Goal: Task Accomplishment & Management: Manage account settings

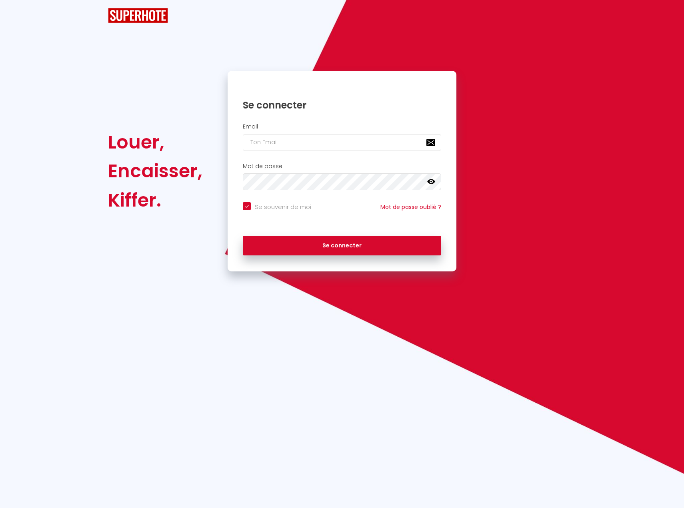
checkbox input "true"
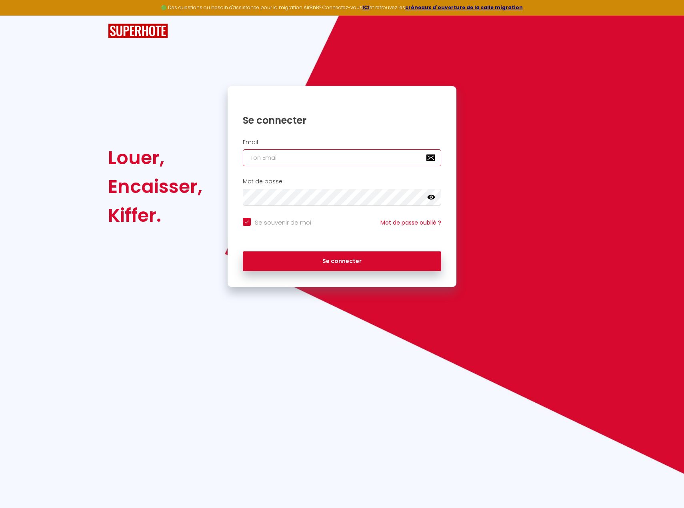
click at [387, 151] on input "email" at bounding box center [342, 157] width 199 height 17
paste input "[EMAIL_ADDRESS][DOMAIN_NAME]"
type input "[EMAIL_ADDRESS][DOMAIN_NAME]"
checkbox input "true"
type input "[EMAIL_ADDRESS][DOMAIN_NAME]"
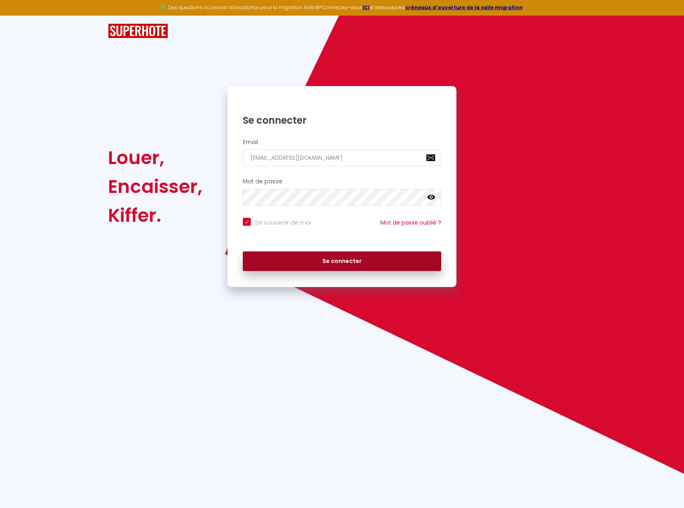
click at [305, 263] on button "Se connecter" at bounding box center [342, 261] width 199 height 20
checkbox input "true"
